Goal: Information Seeking & Learning: Learn about a topic

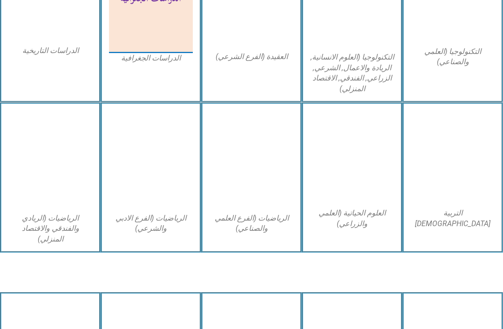
scroll to position [481, 0]
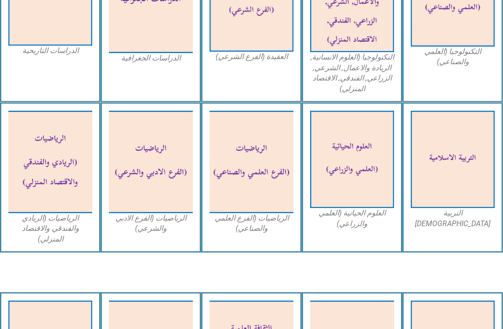
click at [368, 168] on img at bounding box center [352, 159] width 84 height 97
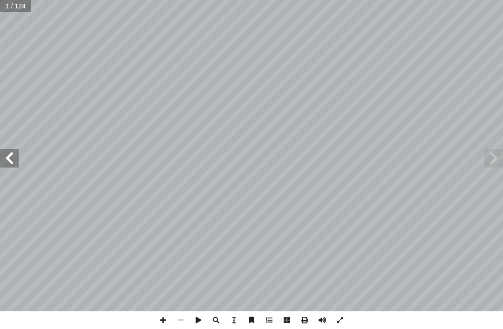
click at [491, 162] on span at bounding box center [493, 158] width 19 height 19
click at [13, 167] on span at bounding box center [9, 158] width 19 height 19
click at [7, 162] on span at bounding box center [9, 158] width 19 height 19
click at [16, 164] on span at bounding box center [9, 158] width 19 height 19
click at [7, 164] on span at bounding box center [9, 158] width 19 height 19
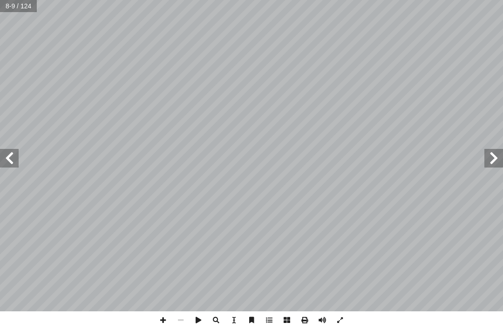
click at [12, 160] on span at bounding box center [9, 158] width 19 height 19
click at [18, 157] on span at bounding box center [9, 158] width 19 height 19
click at [15, 157] on span at bounding box center [9, 158] width 19 height 19
click at [17, 159] on span at bounding box center [9, 158] width 19 height 19
click at [5, 156] on span at bounding box center [9, 158] width 19 height 19
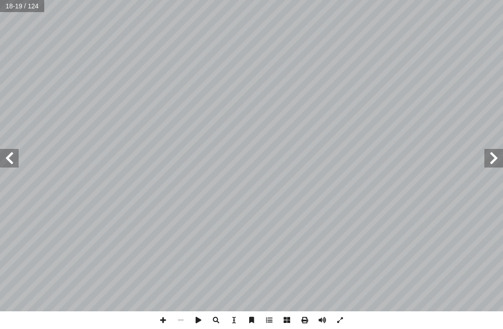
click at [14, 160] on span at bounding box center [9, 158] width 19 height 19
click at [498, 155] on span at bounding box center [493, 158] width 19 height 19
click at [496, 157] on span at bounding box center [493, 158] width 19 height 19
click at [8, 158] on span at bounding box center [9, 158] width 19 height 19
click at [7, 159] on span at bounding box center [9, 158] width 19 height 19
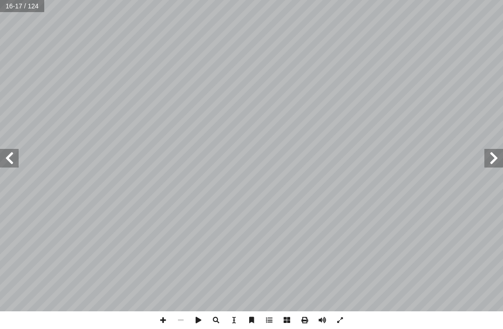
click at [12, 159] on span at bounding box center [9, 158] width 19 height 19
